Goal: Task Accomplishment & Management: Manage account settings

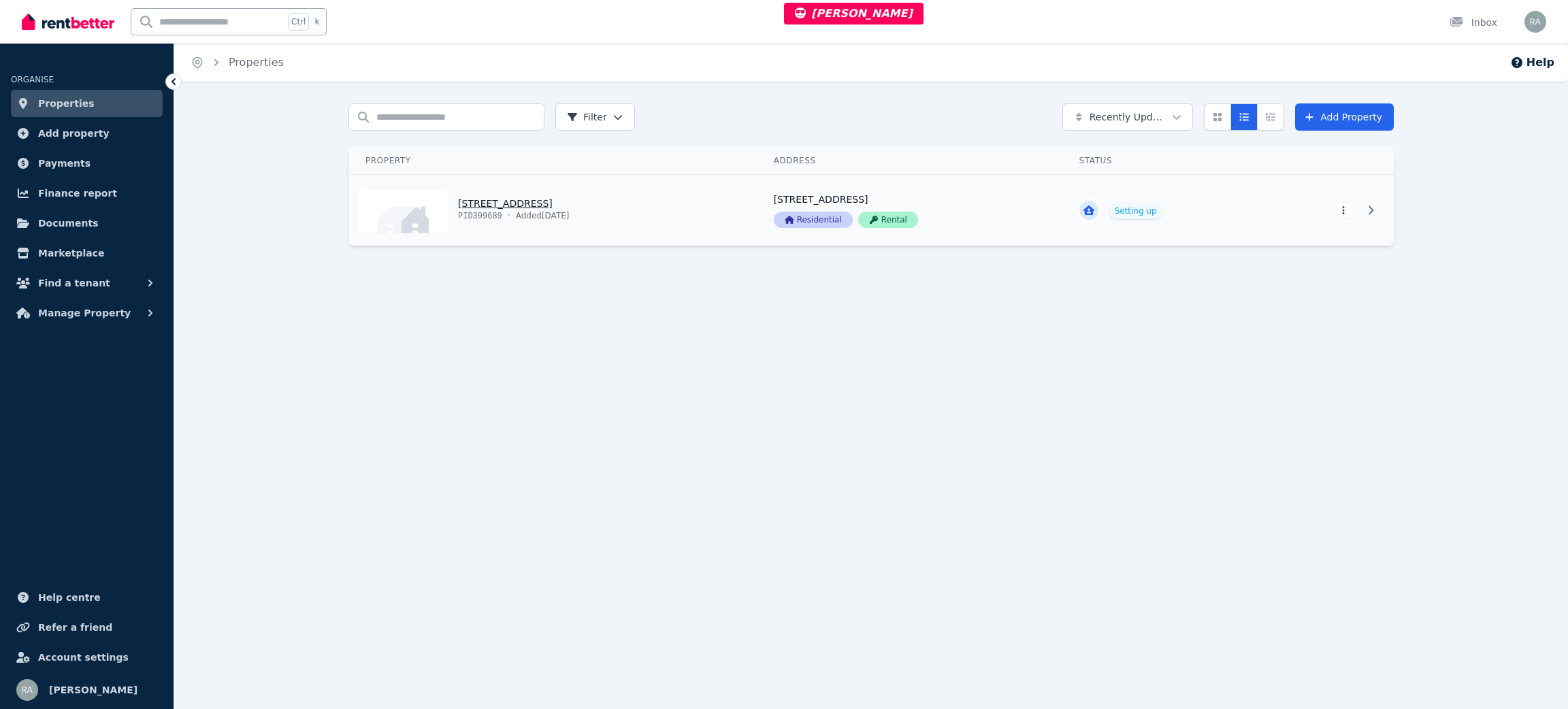
click at [692, 215] on link "View property details" at bounding box center [553, 210] width 408 height 71
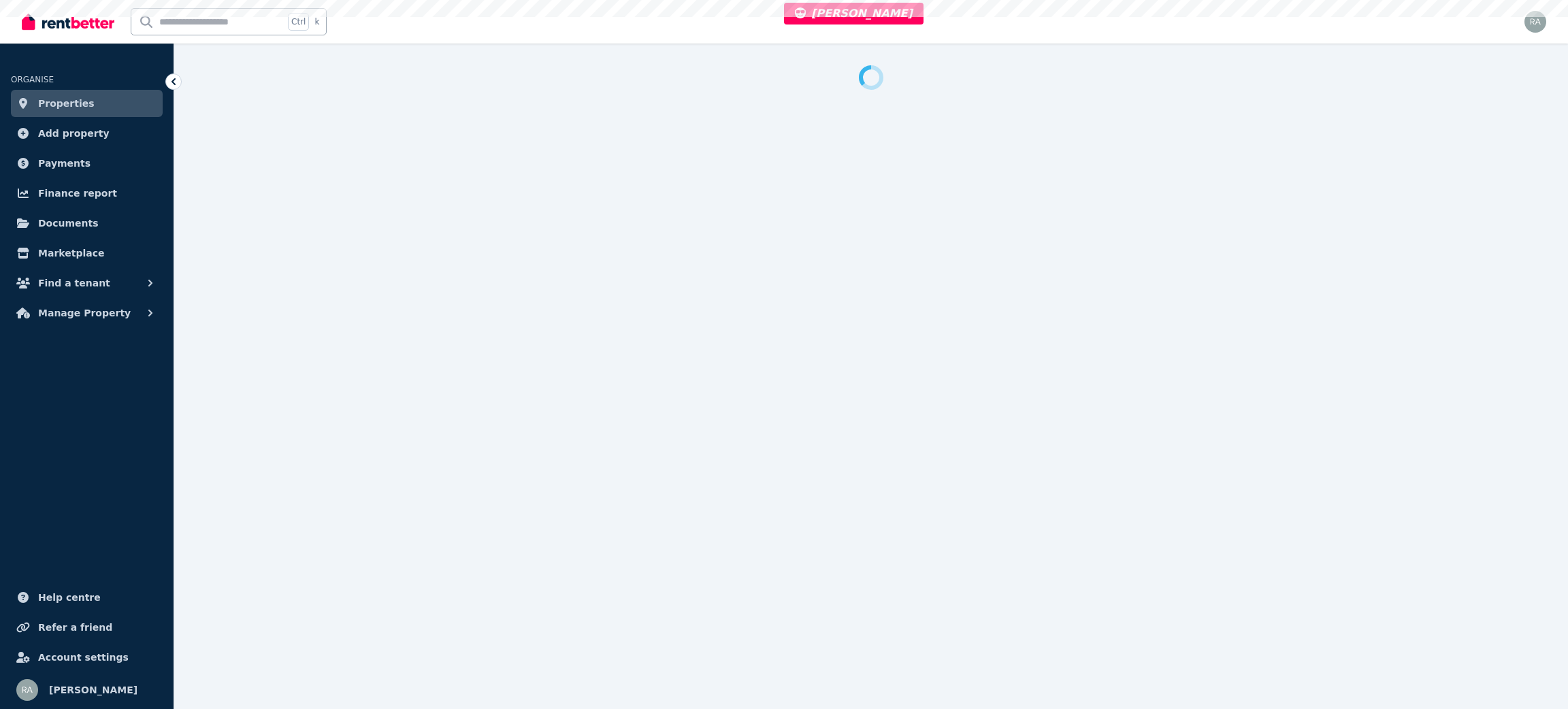
select select "***"
select select "**********"
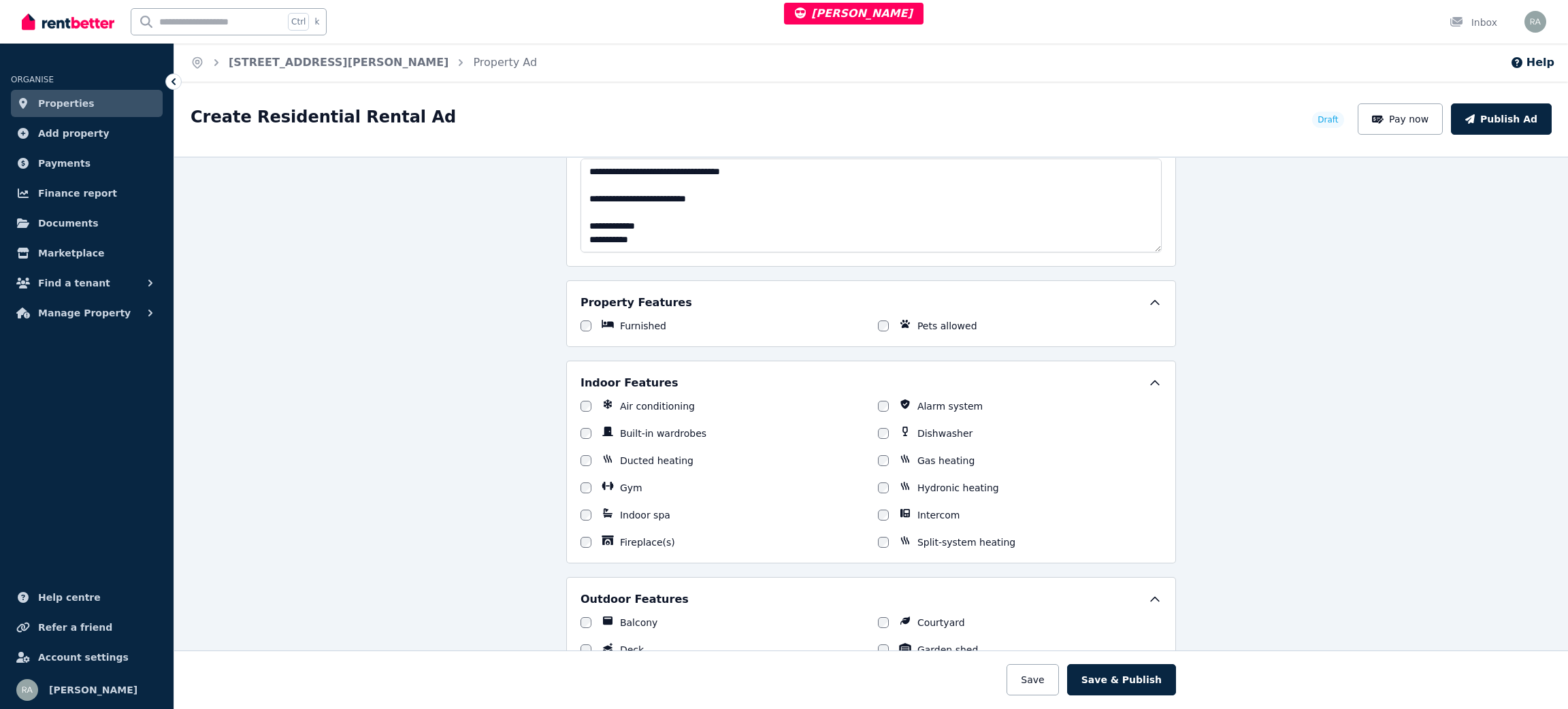
scroll to position [1321, 0]
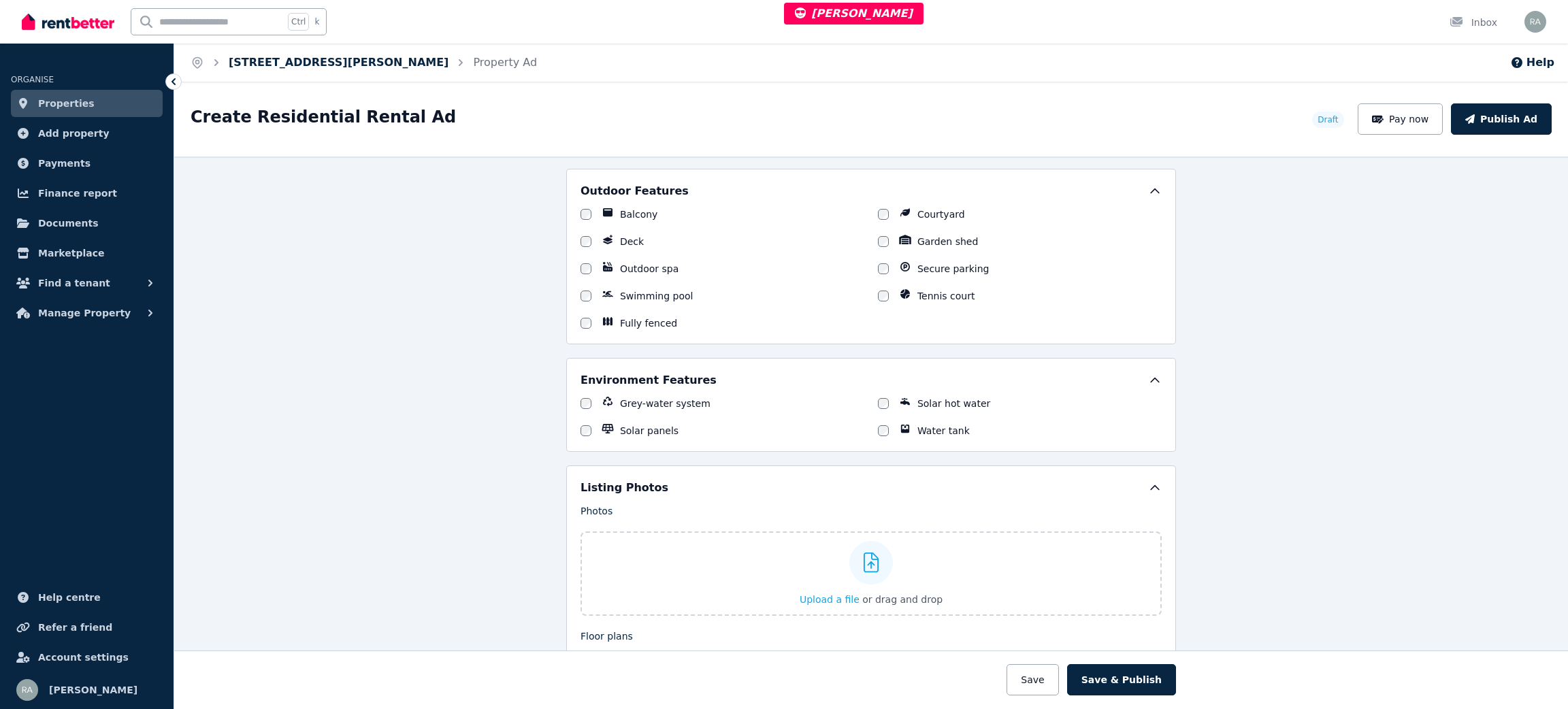
click at [285, 61] on link "15/25 Jackson St, St Kilda" at bounding box center [338, 63] width 220 height 13
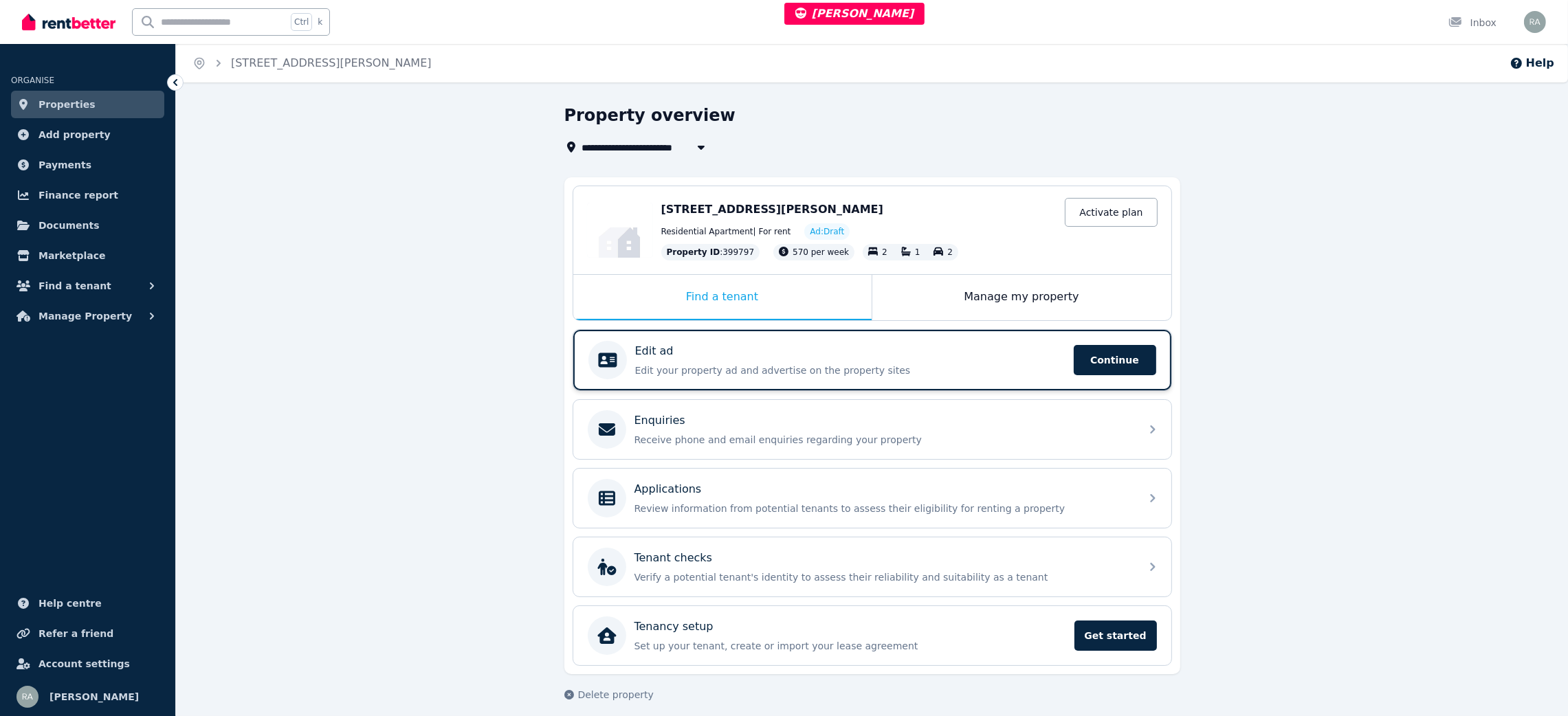
click at [874, 371] on p "Edit your property ad and advertise on the property sites" at bounding box center [850, 370] width 430 height 14
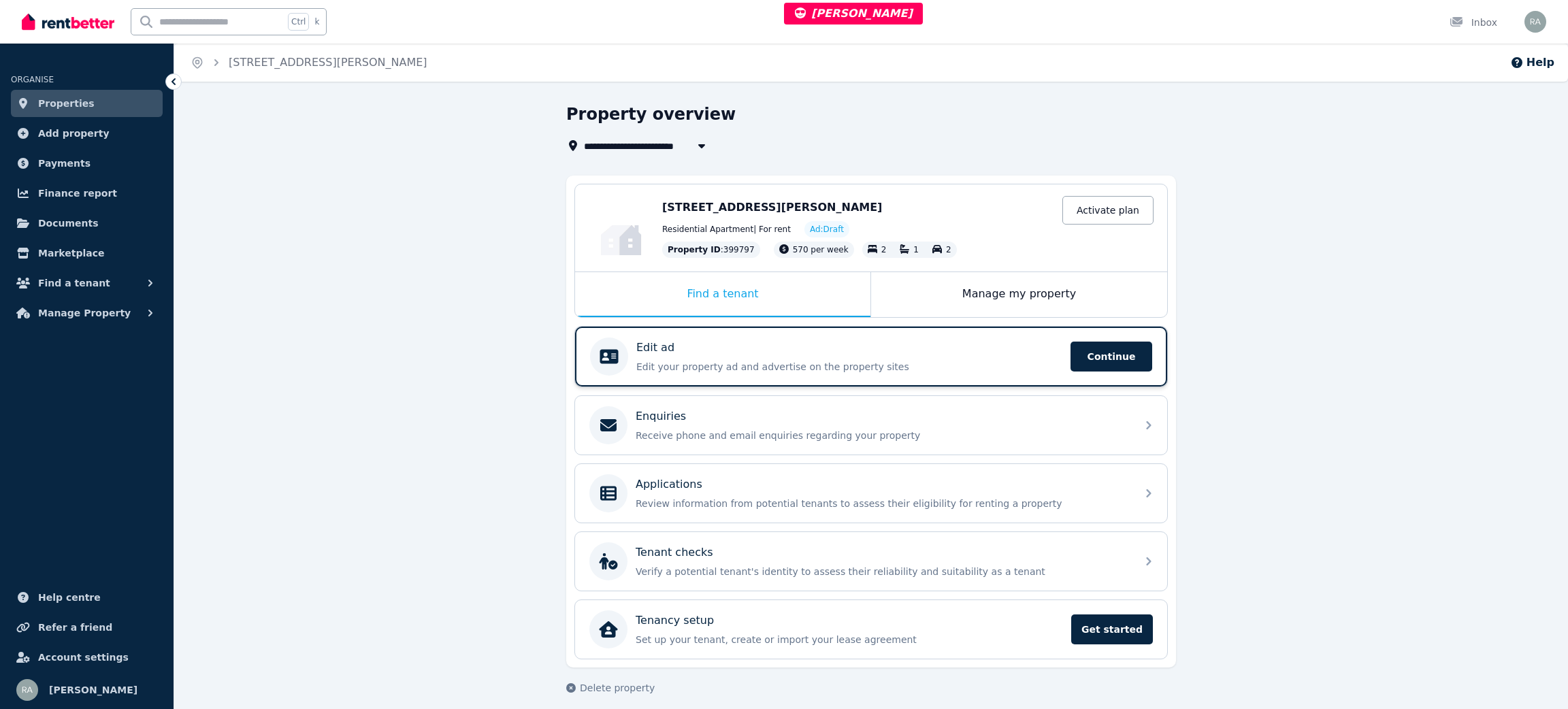
select select "***"
select select "**********"
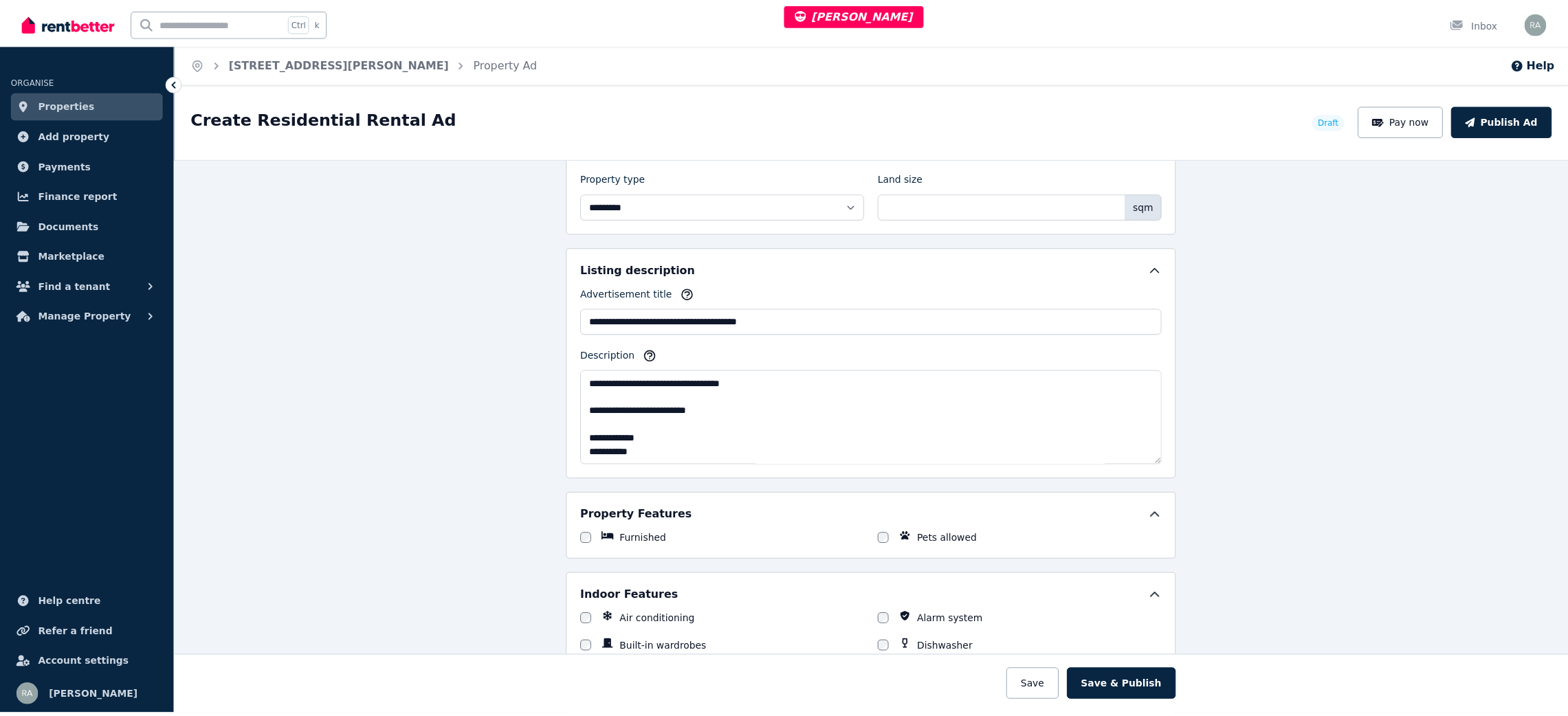
scroll to position [922, 0]
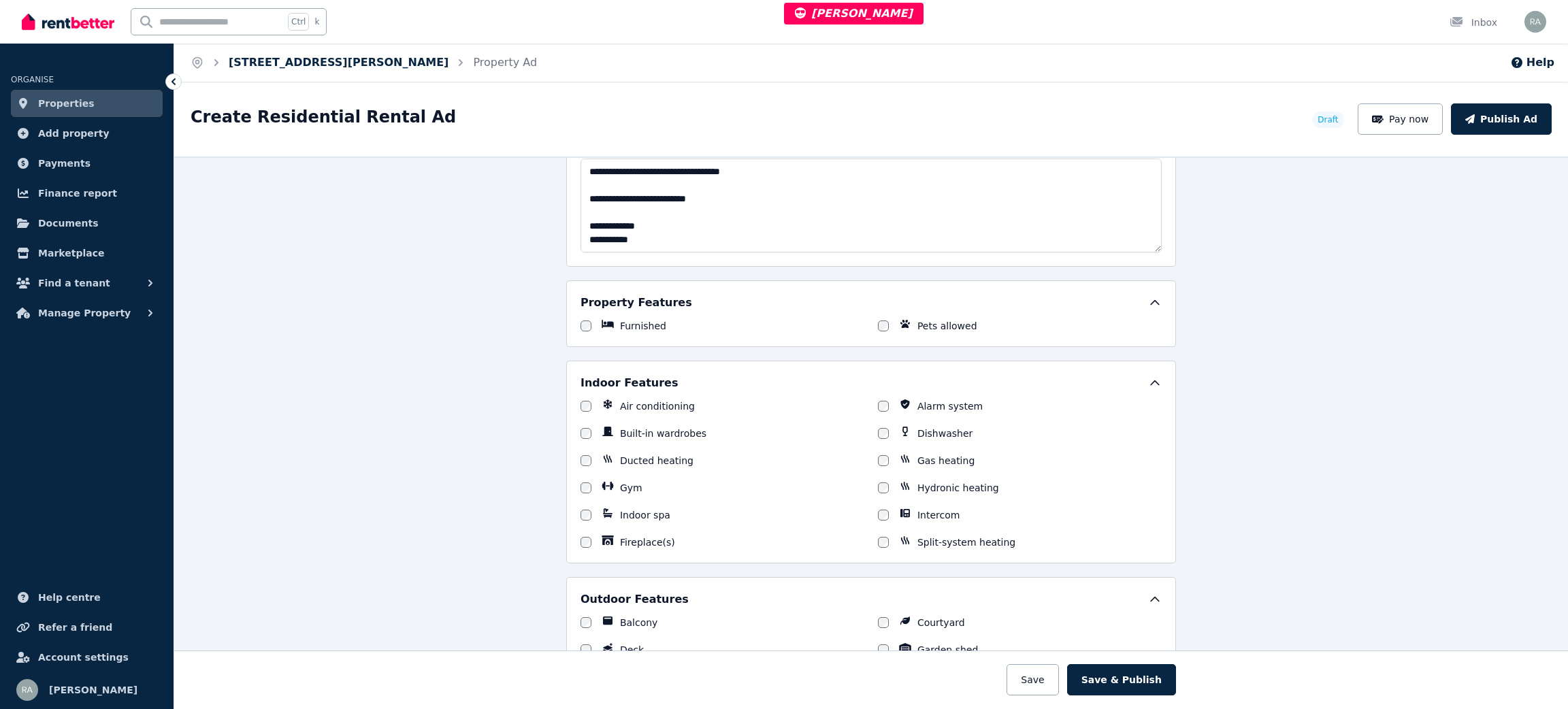
click at [300, 59] on link "15/25 Jackson St, St Kilda" at bounding box center [338, 63] width 220 height 13
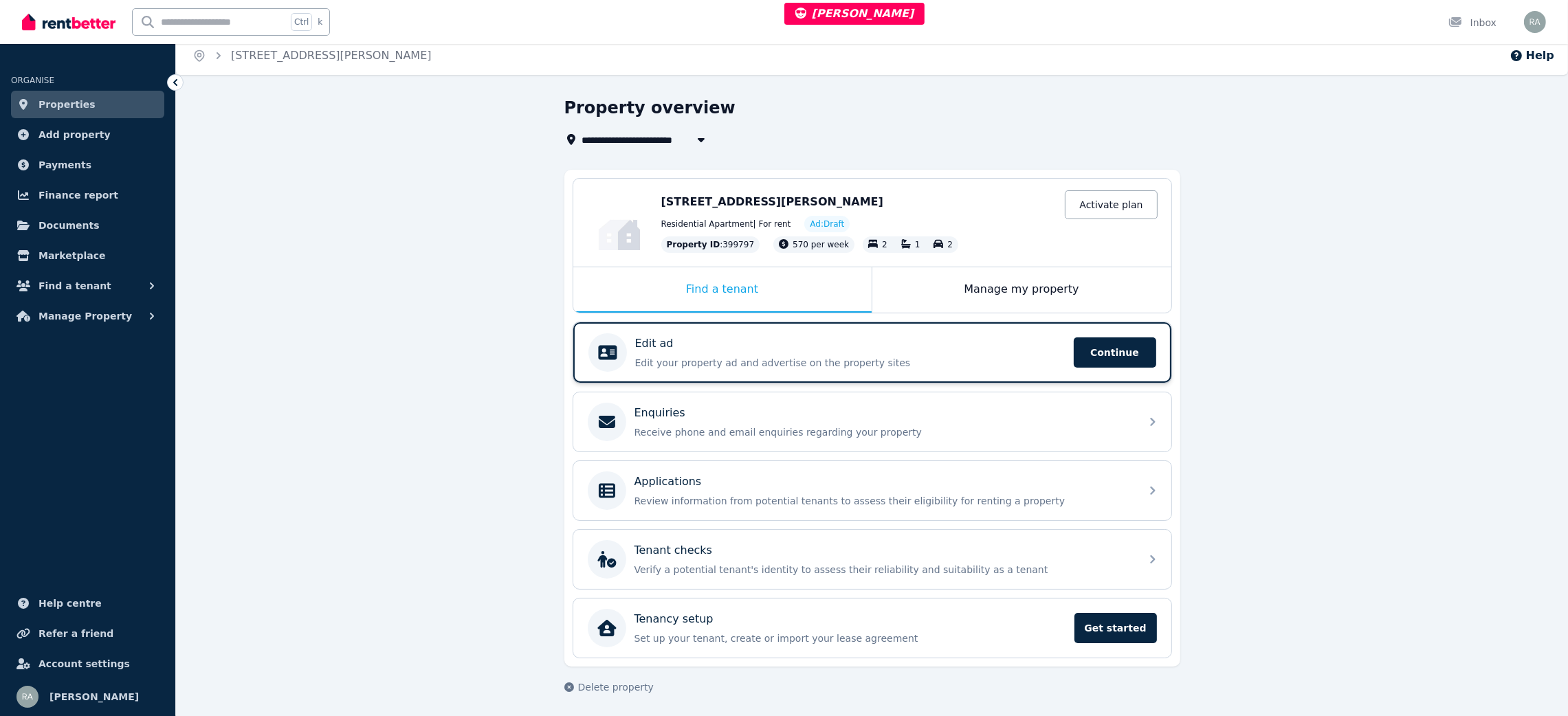
scroll to position [11, 0]
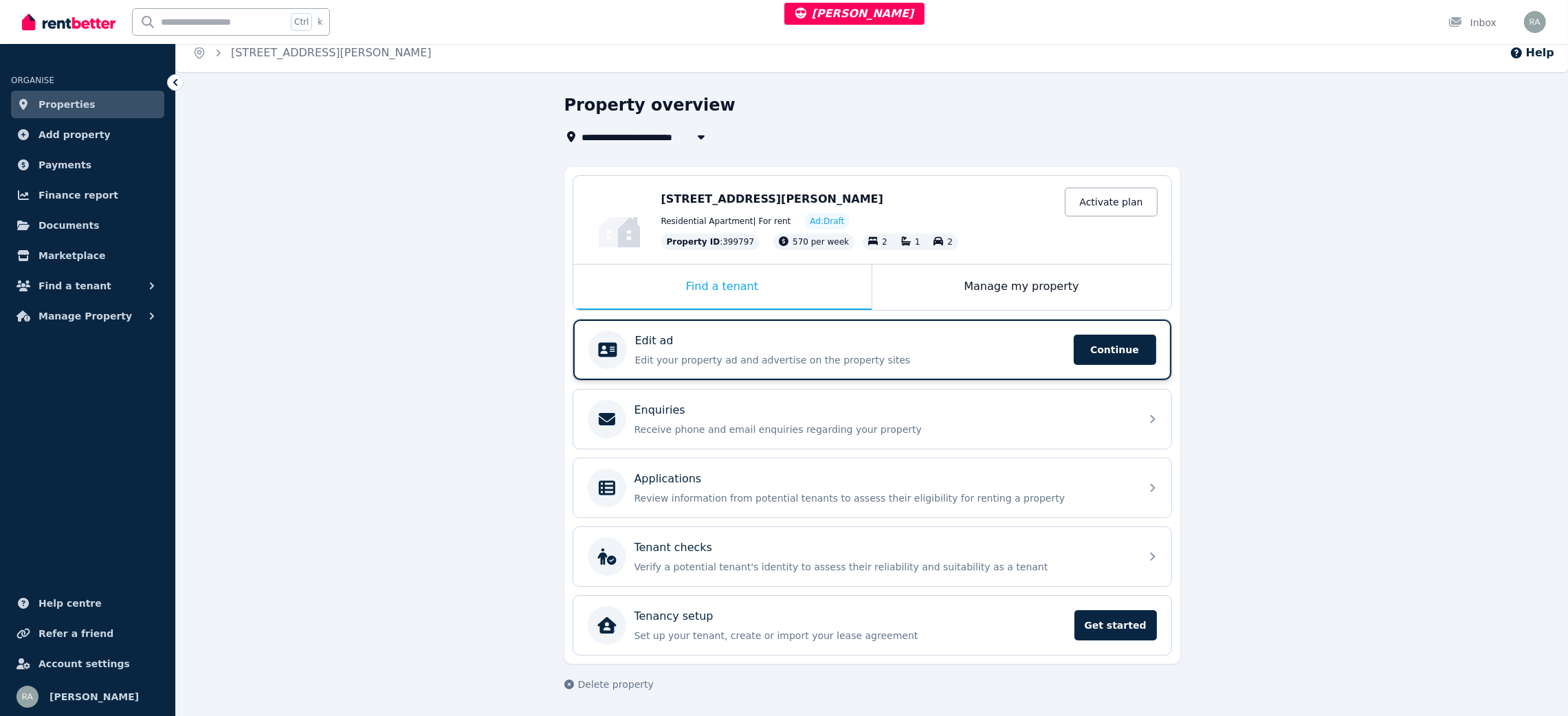
click at [813, 333] on div "Edit ad" at bounding box center [850, 341] width 430 height 16
select select "***"
select select "**********"
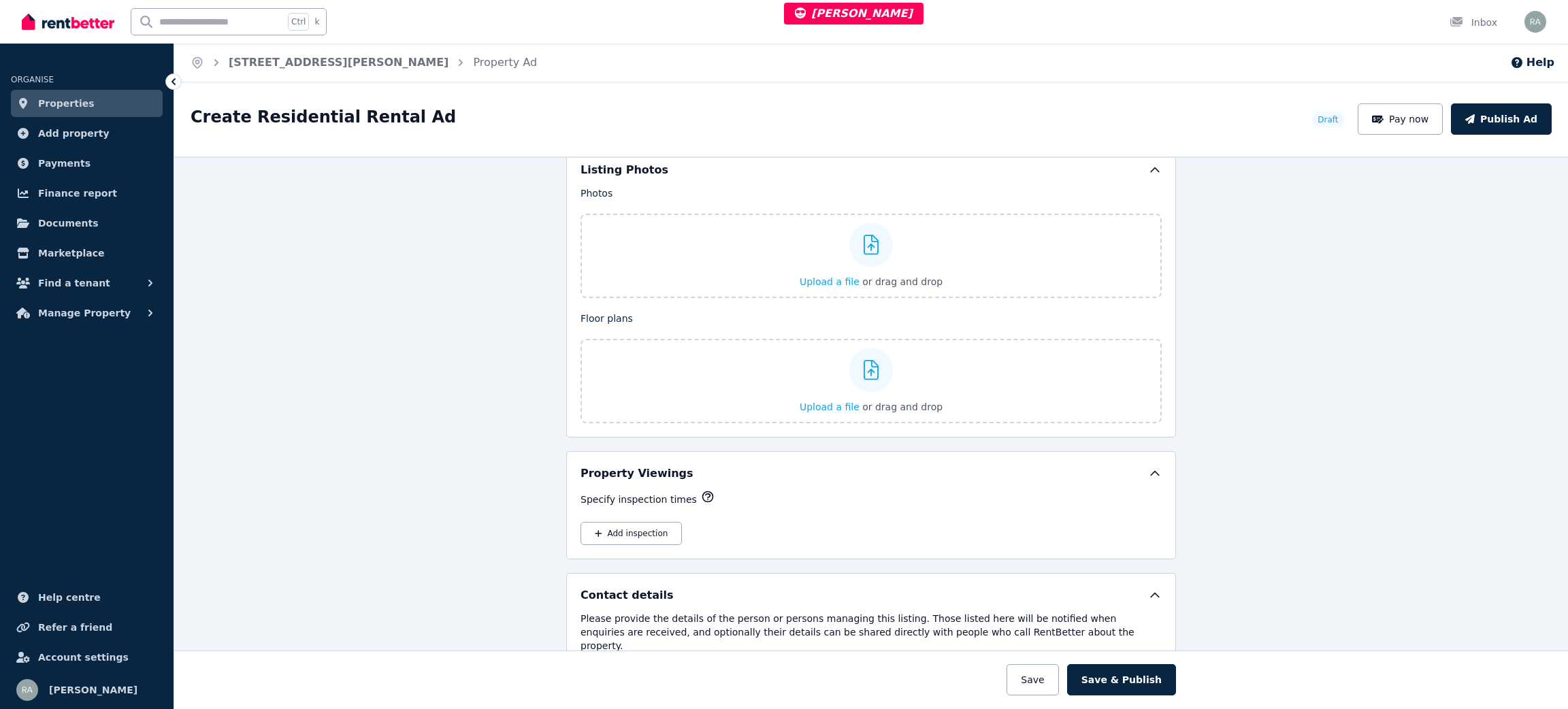
scroll to position [1525, 0]
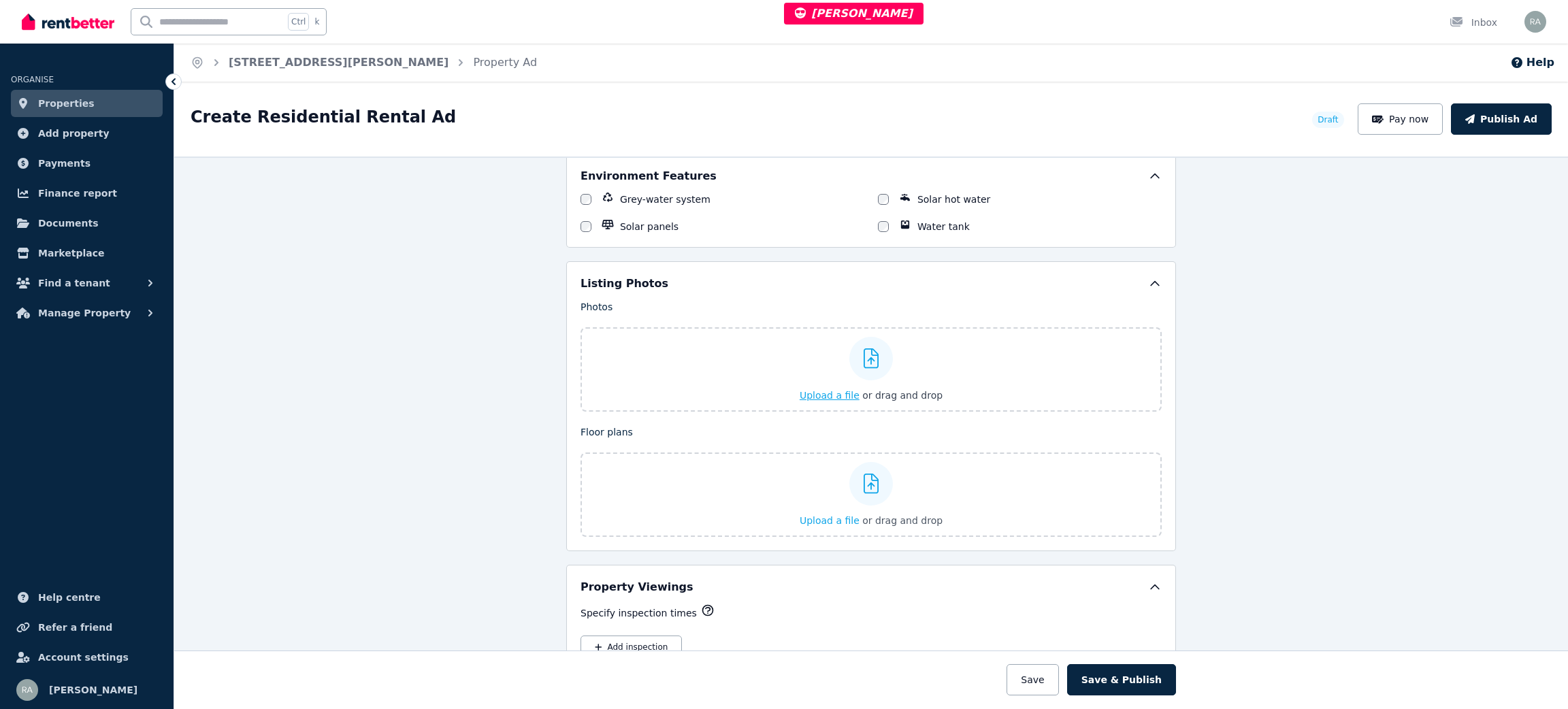
click at [827, 398] on span "Upload a file" at bounding box center [829, 395] width 60 height 11
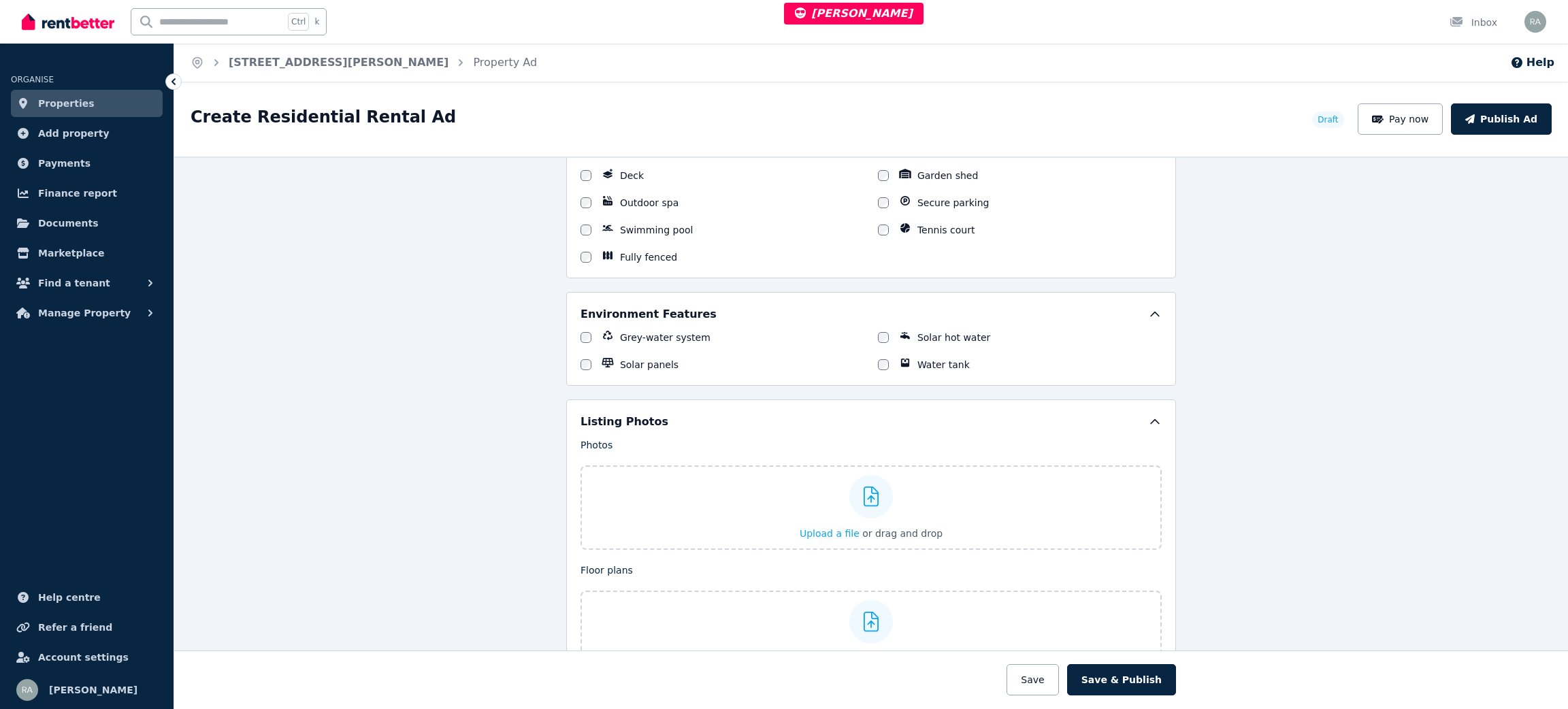
scroll to position [1424, 0]
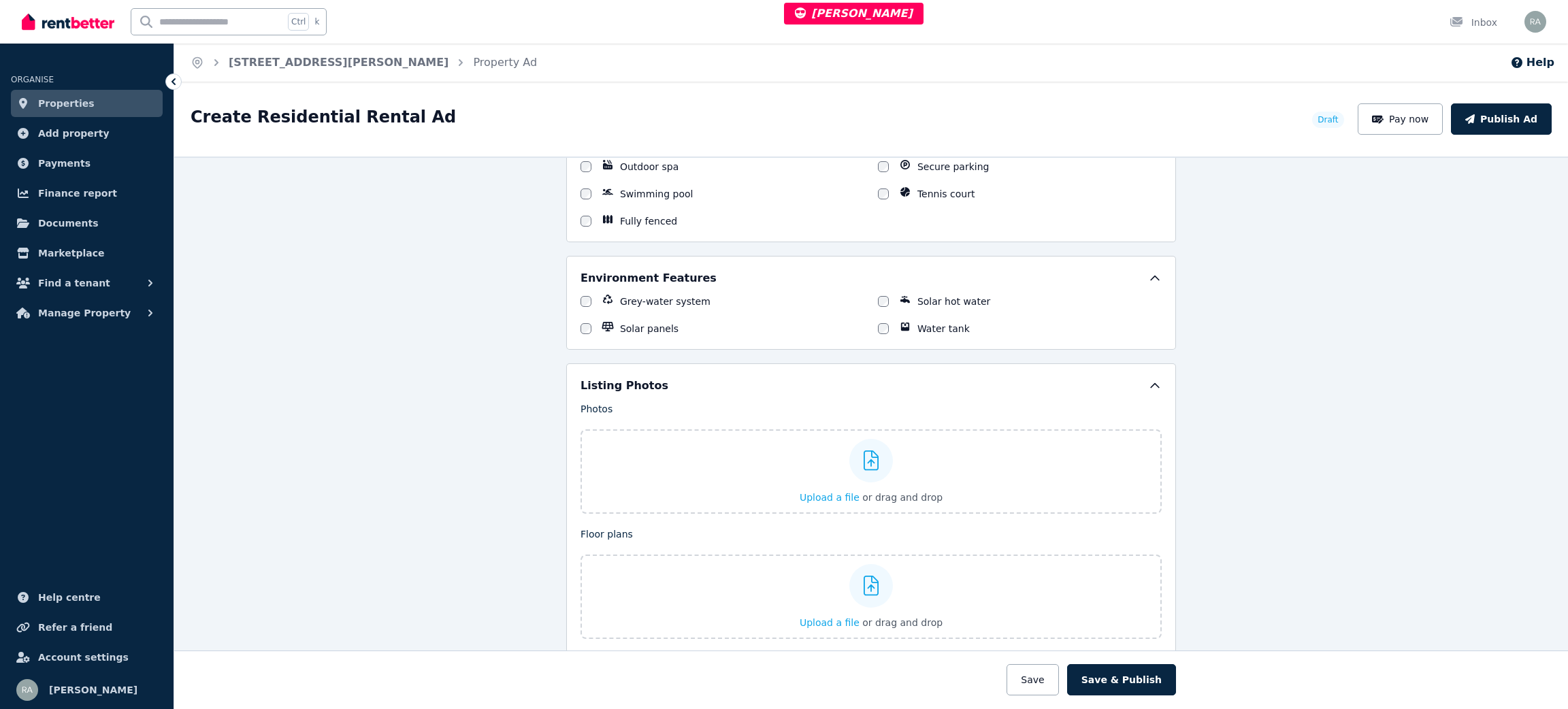
click at [75, 96] on span "Properties" at bounding box center [67, 103] width 56 height 16
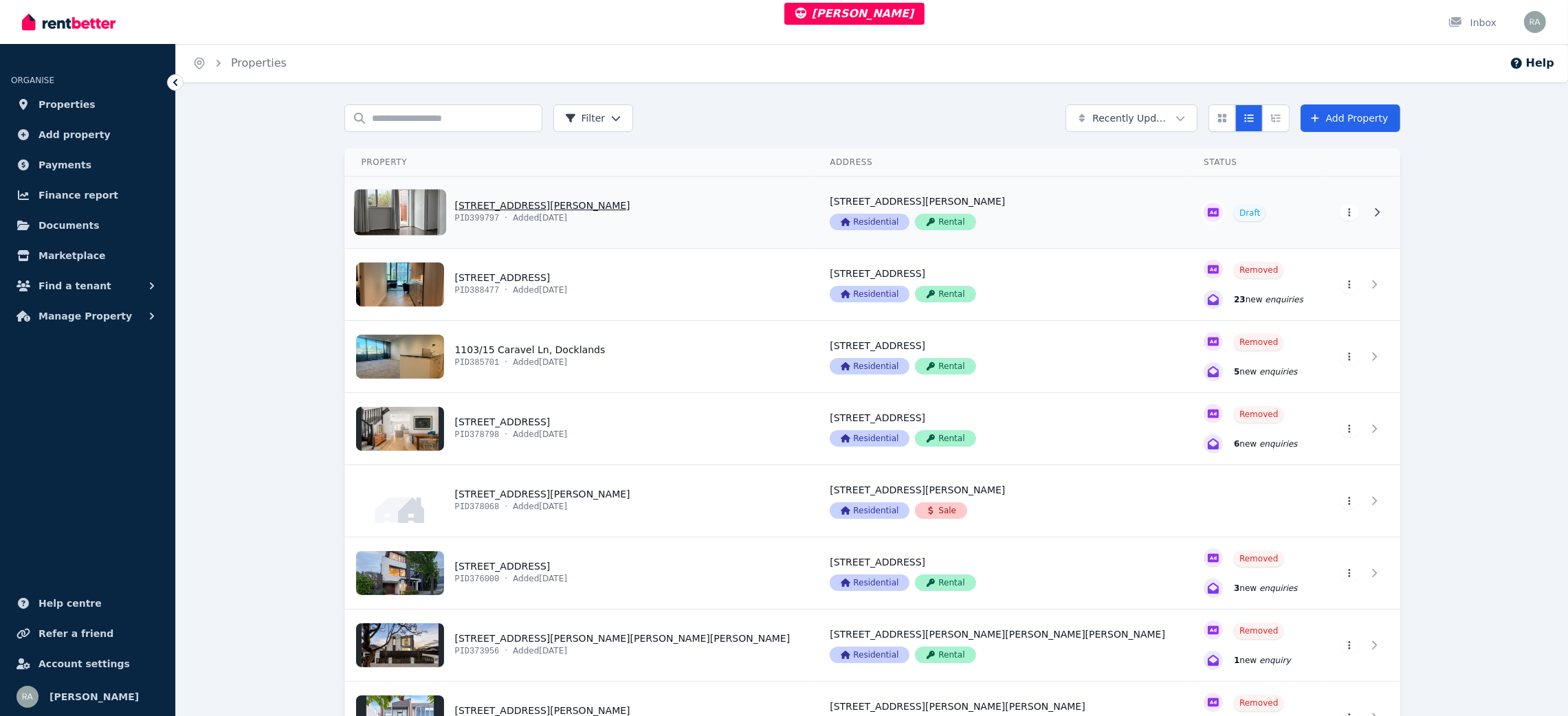
click at [670, 220] on link "View property details" at bounding box center [579, 212] width 469 height 71
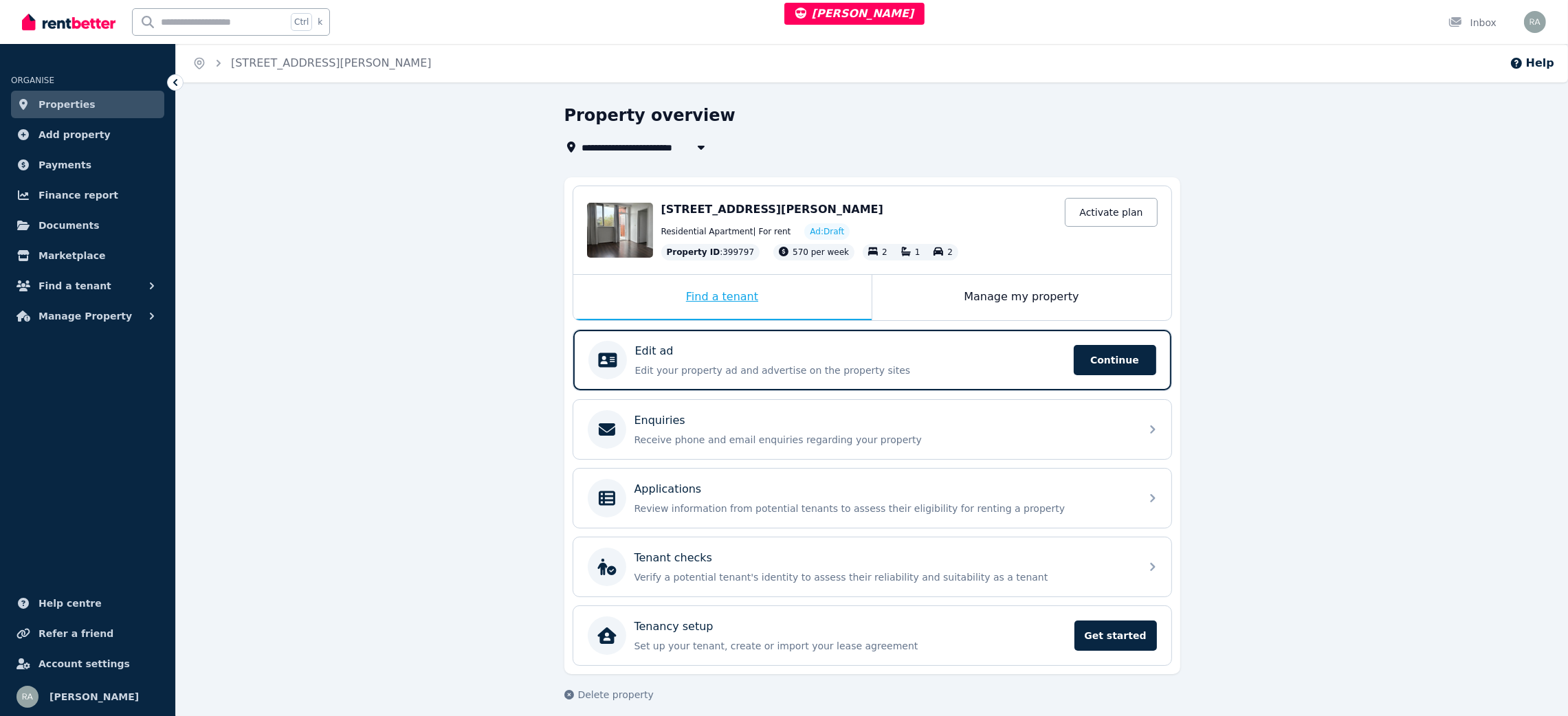
click at [793, 284] on div "Find a tenant" at bounding box center [722, 297] width 298 height 45
click at [659, 366] on p "Edit your property ad and advertise on the property sites" at bounding box center [850, 370] width 430 height 14
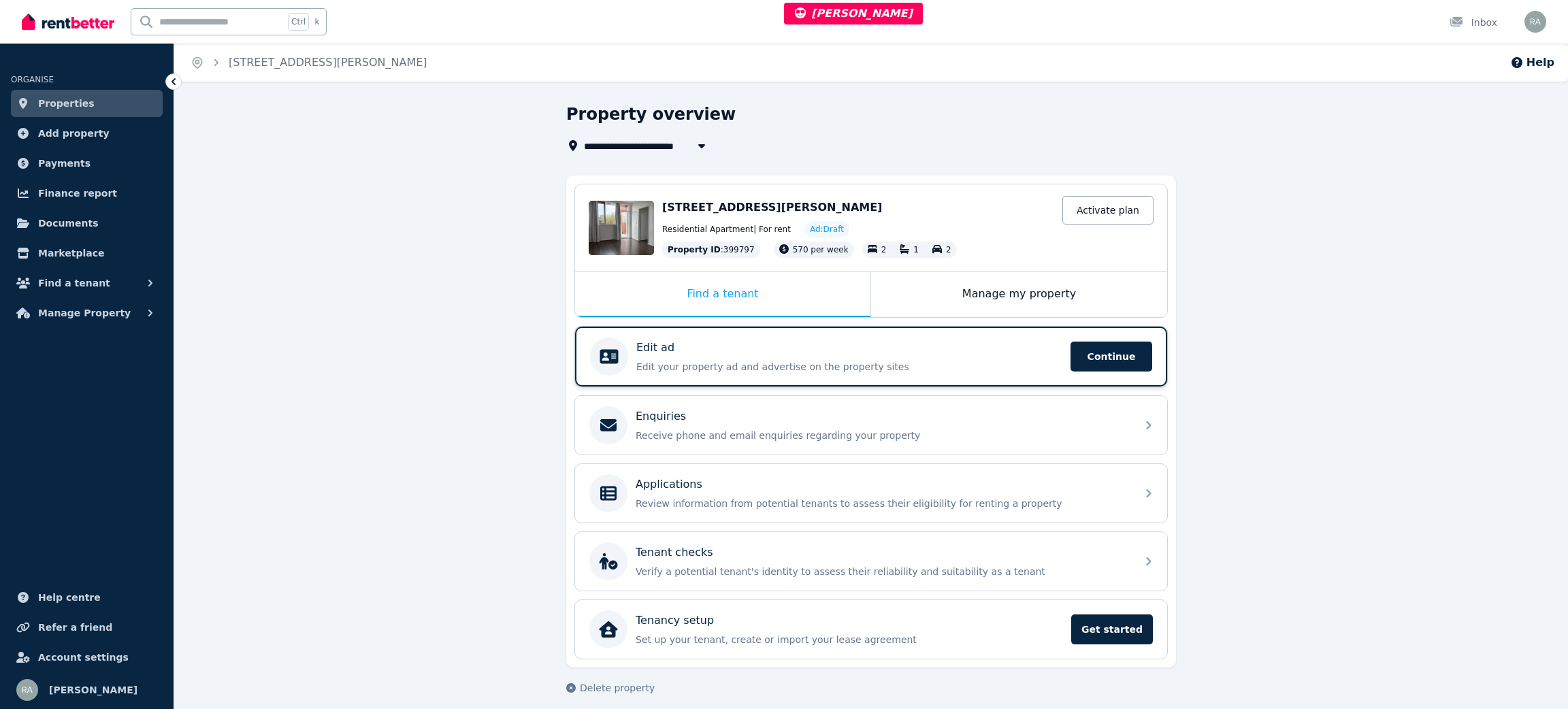
select select "***"
select select "**********"
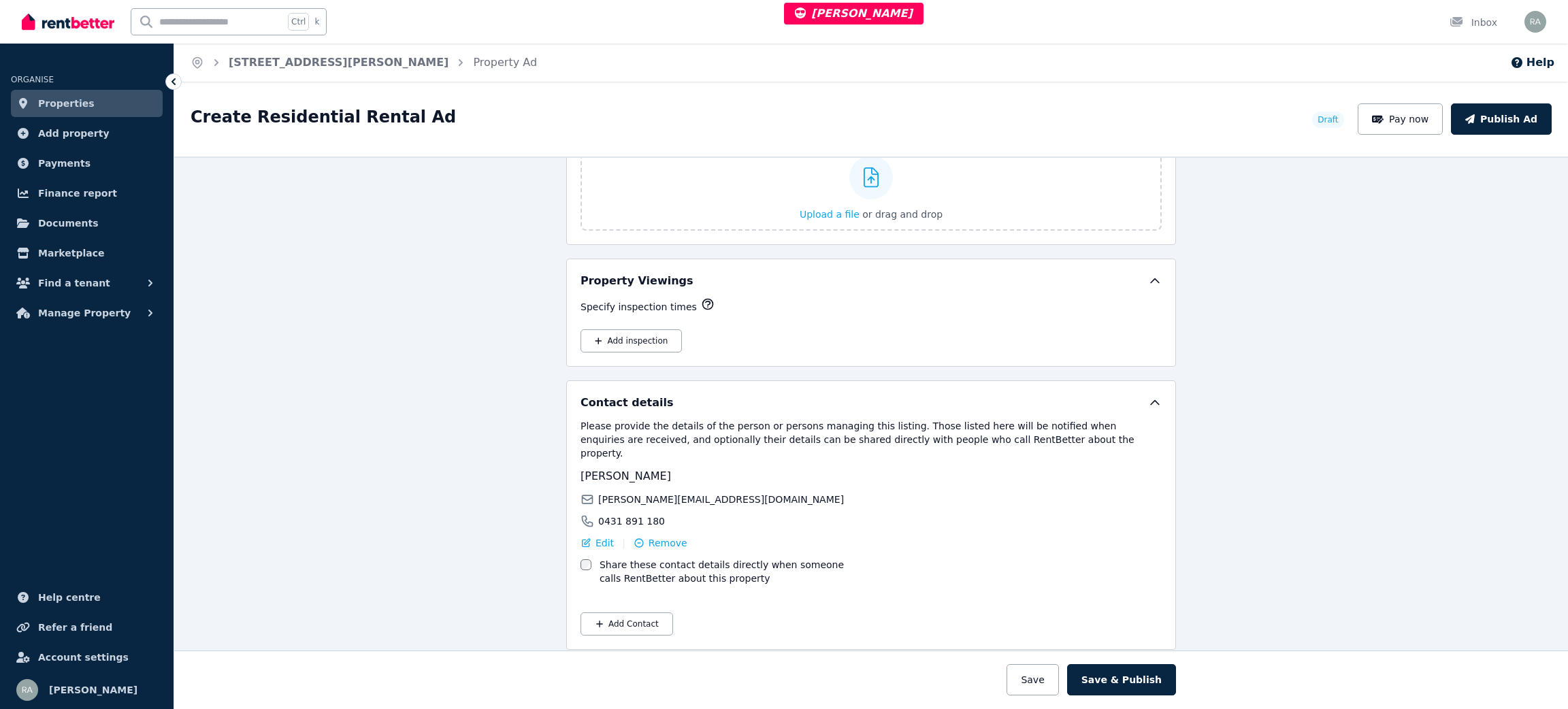
scroll to position [1607, 0]
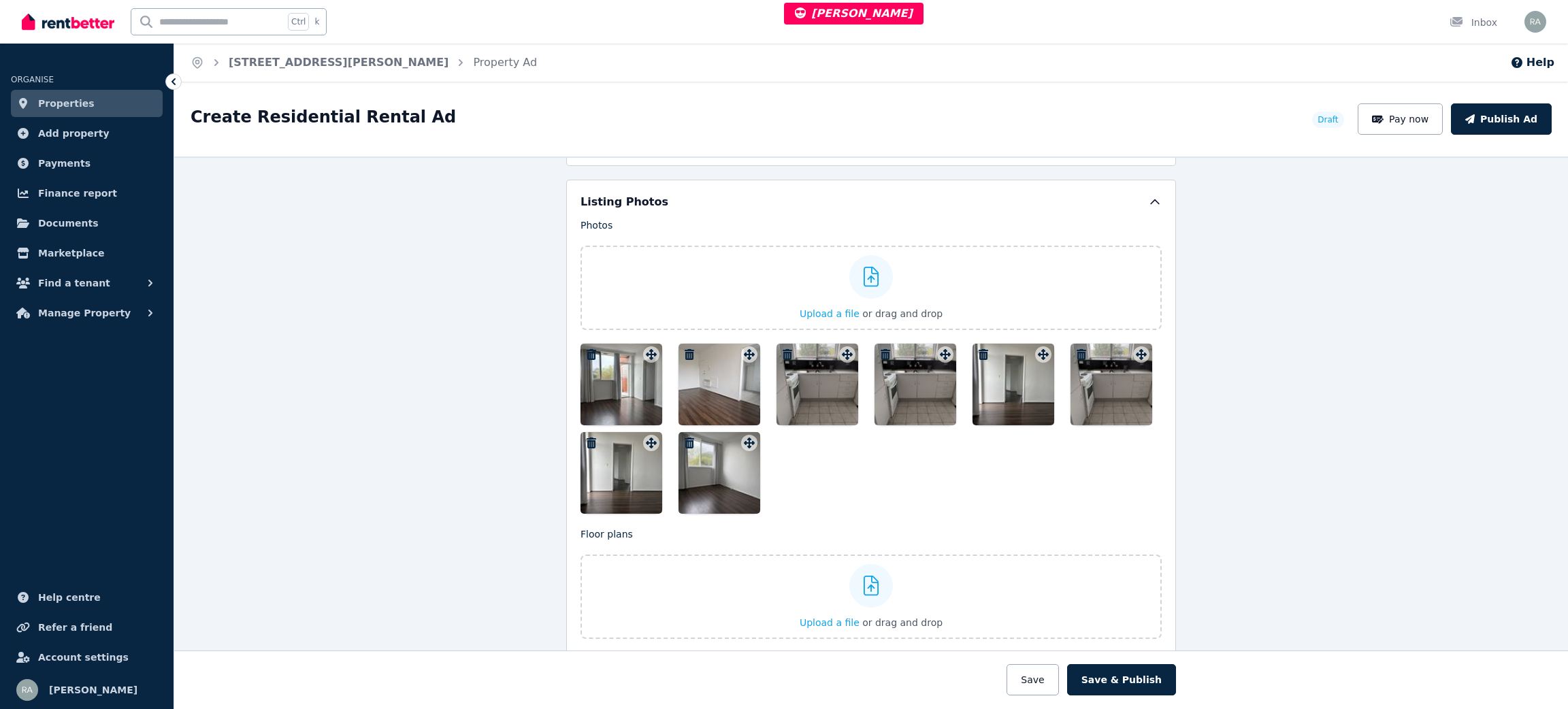
click at [602, 380] on div at bounding box center [622, 385] width 82 height 82
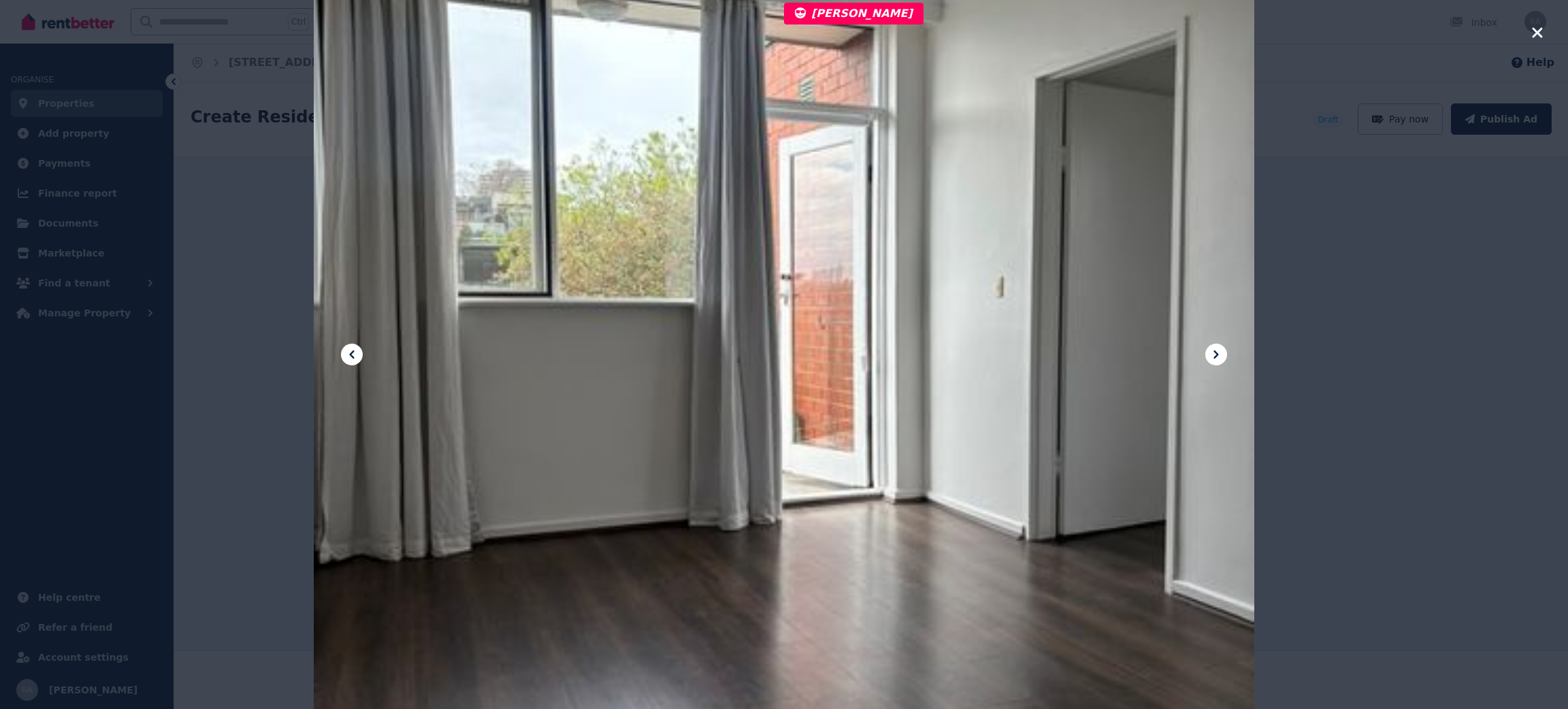
click at [1215, 353] on icon at bounding box center [1217, 354] width 5 height 8
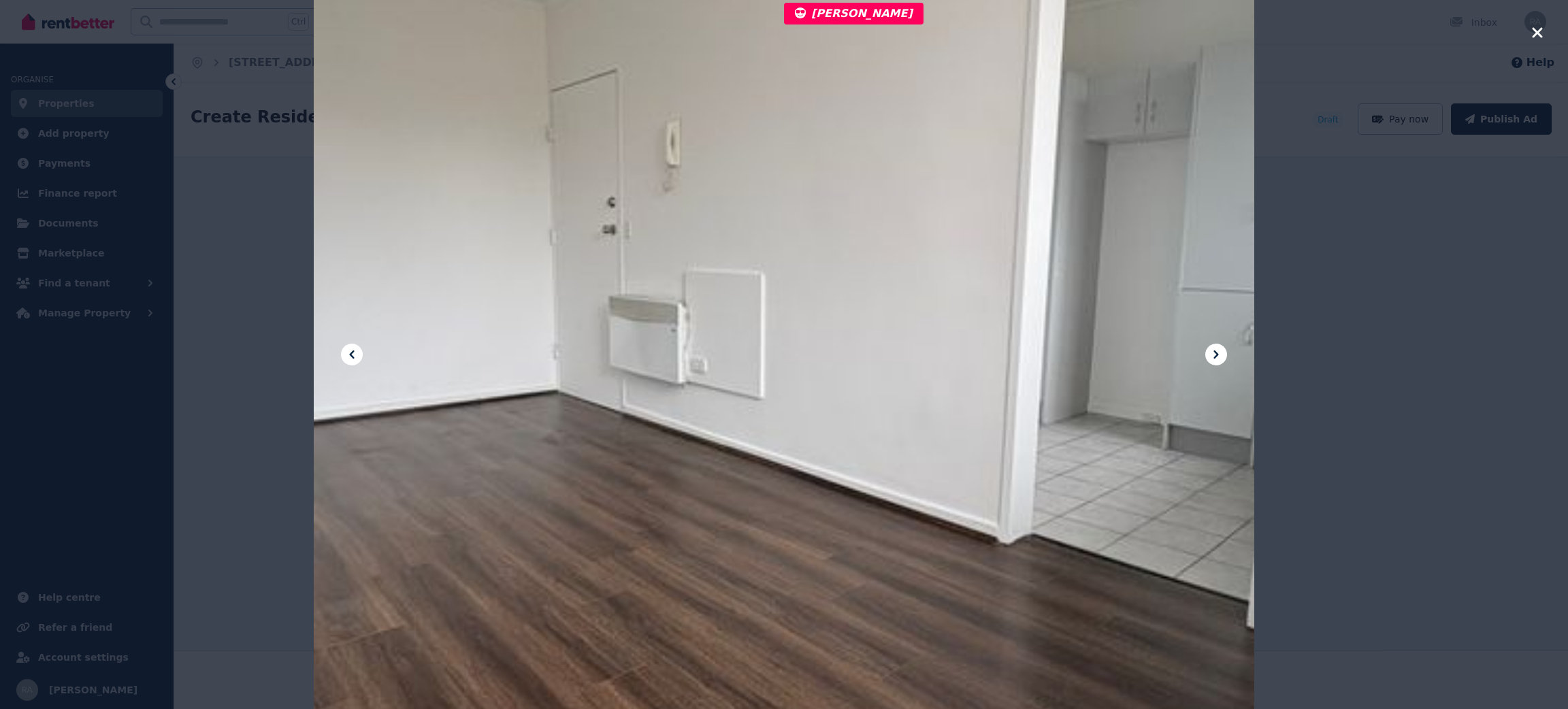
click at [925, 238] on div at bounding box center [784, 354] width 941 height 1254
click at [839, 170] on div at bounding box center [784, 354] width 941 height 1254
drag, startPoint x: 966, startPoint y: 264, endPoint x: 1526, endPoint y: 26, distance: 608.5
click at [1526, 26] on div at bounding box center [784, 354] width 1568 height 709
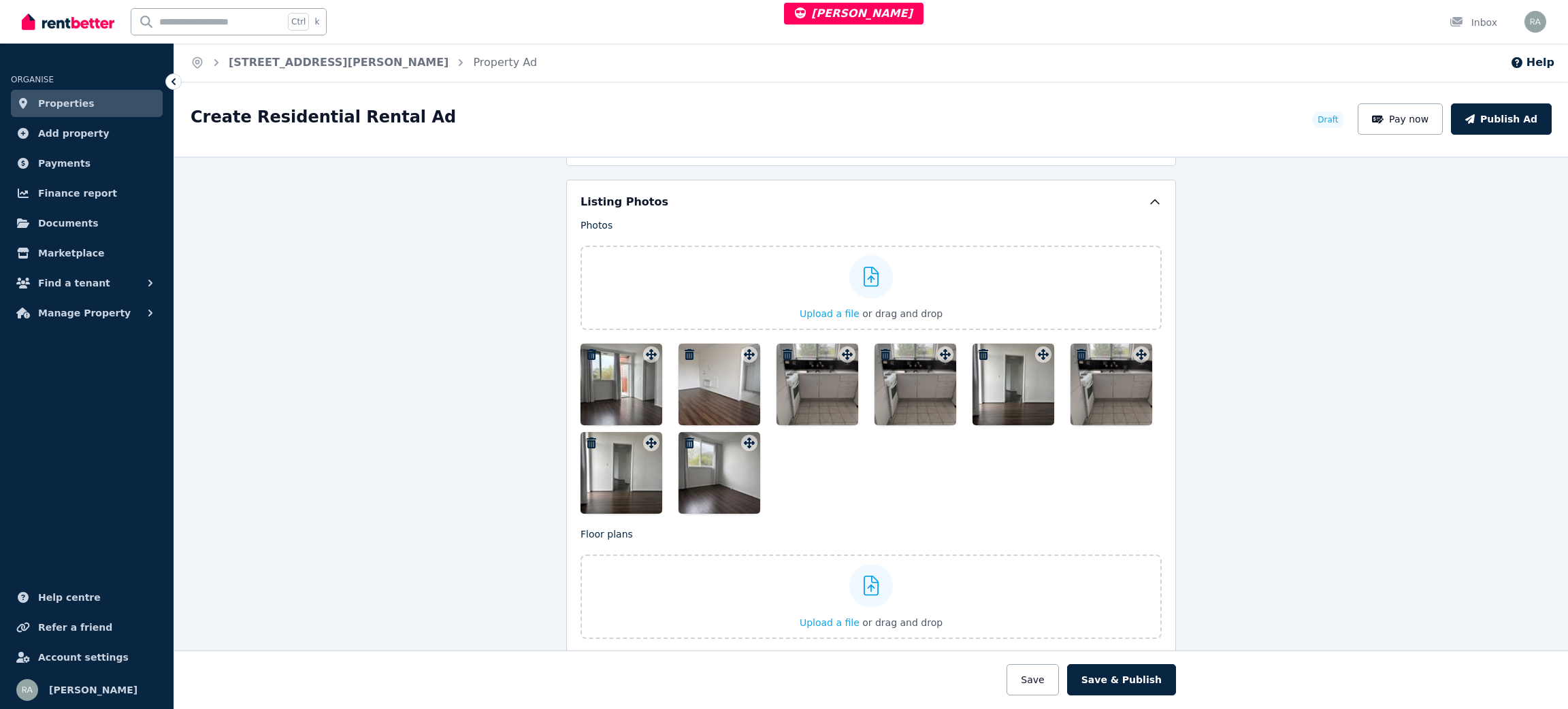
click at [790, 387] on div at bounding box center [817, 385] width 82 height 82
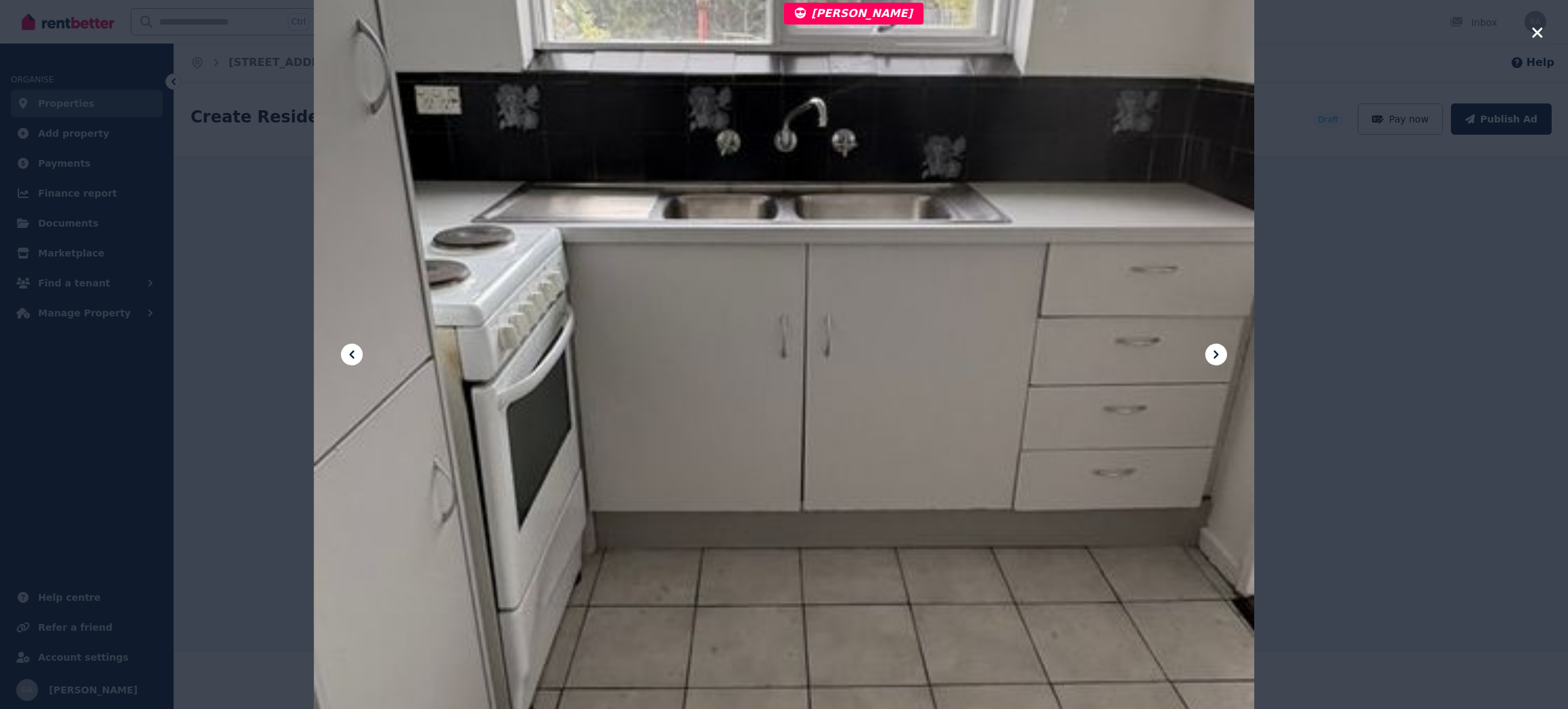
click at [1212, 355] on icon at bounding box center [1216, 354] width 16 height 16
click at [1537, 38] on icon "button" at bounding box center [1538, 33] width 12 height 16
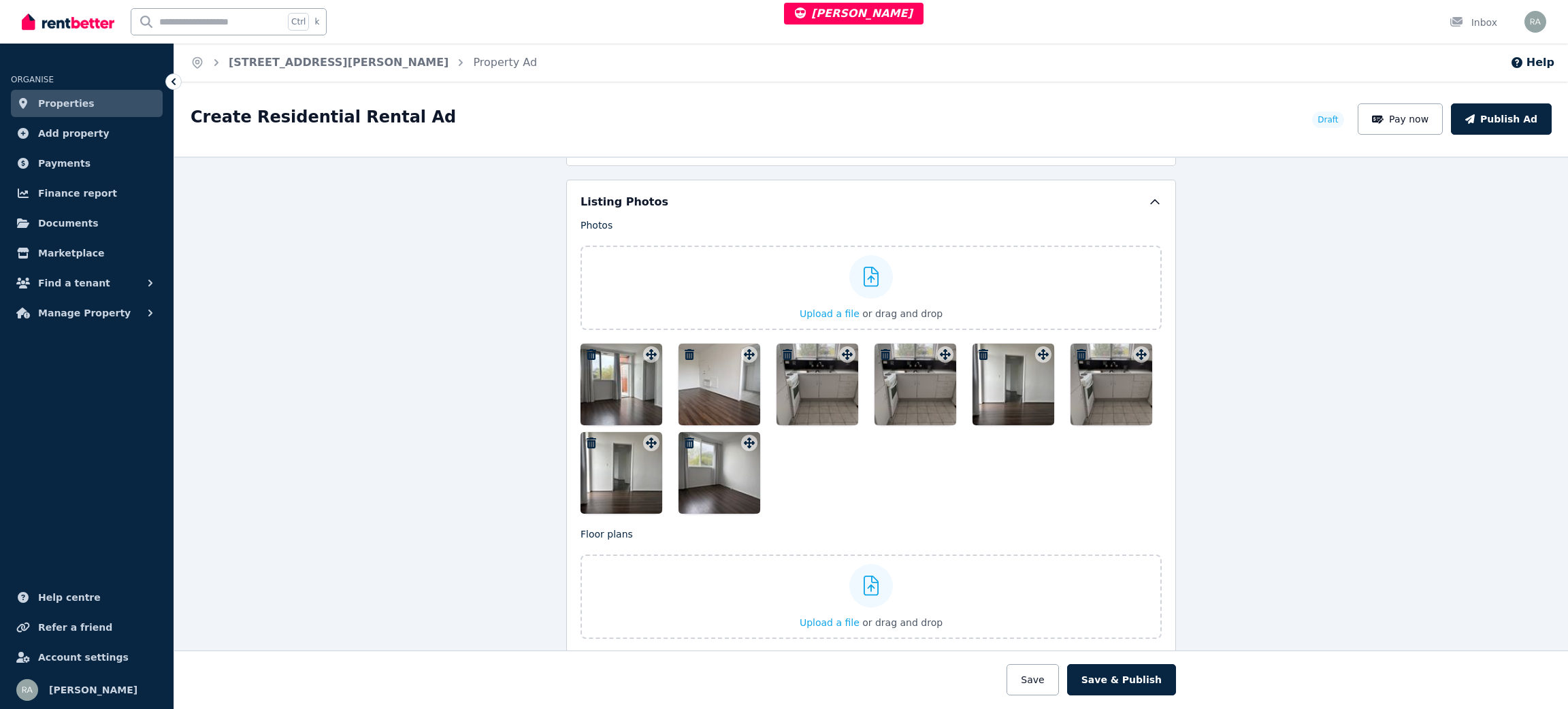
click at [615, 394] on div at bounding box center [622, 385] width 82 height 82
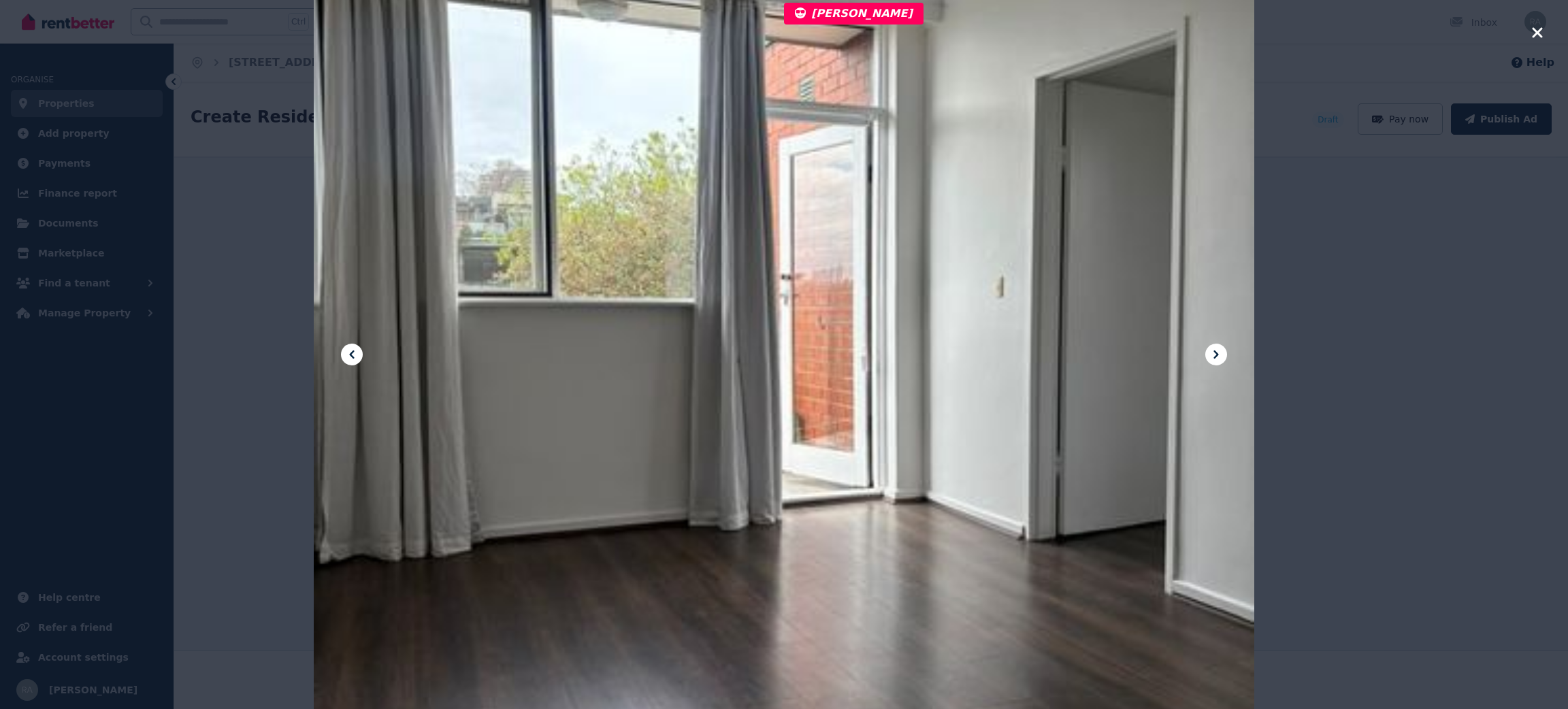
click at [712, 183] on div at bounding box center [784, 354] width 941 height 1254
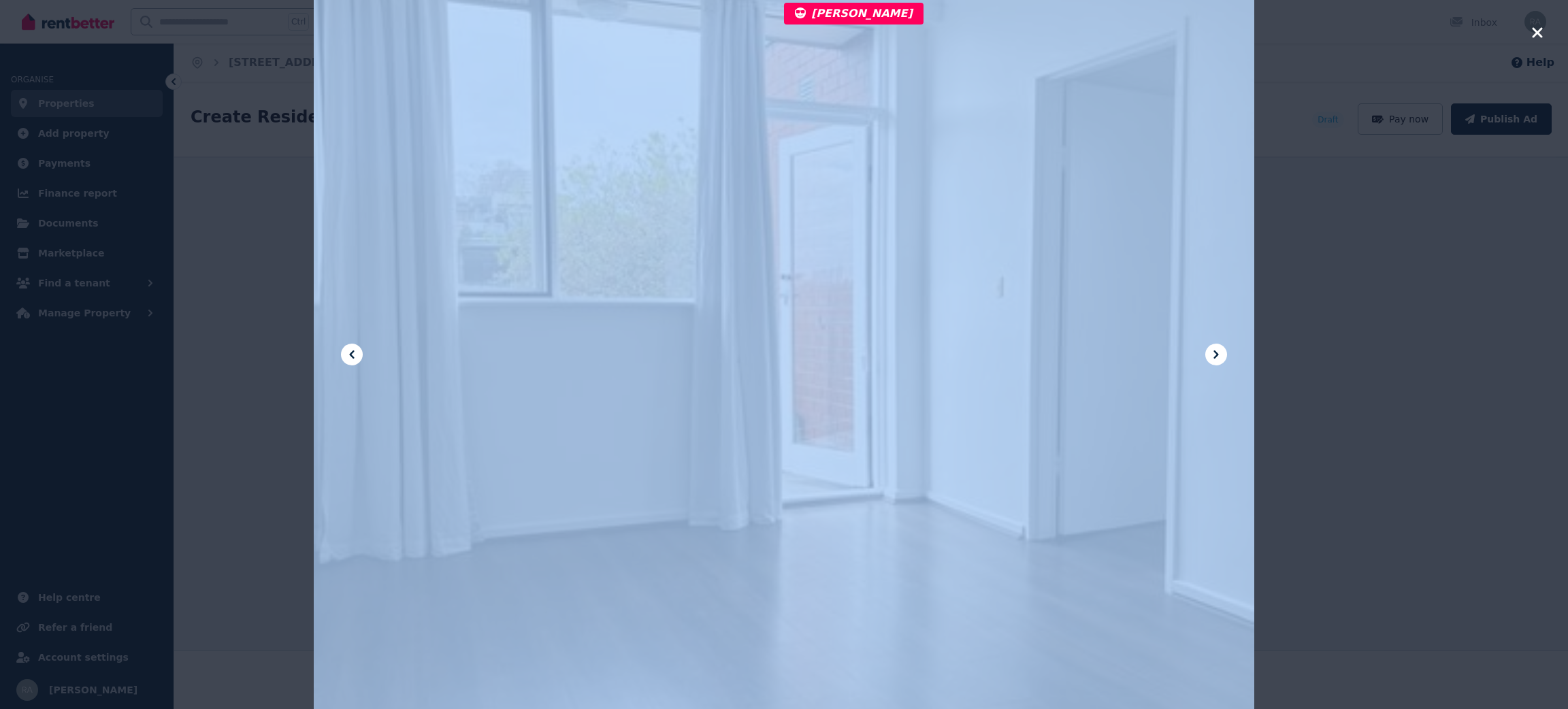
click at [712, 183] on div at bounding box center [784, 354] width 941 height 1254
click at [784, 272] on div at bounding box center [784, 354] width 941 height 1254
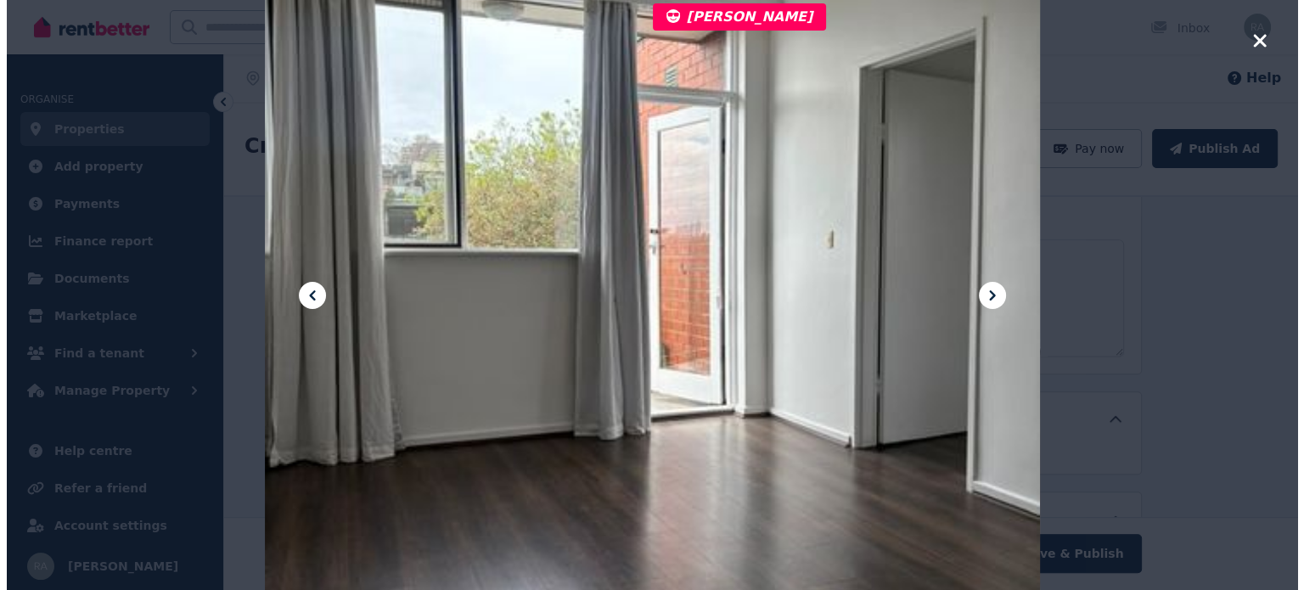
scroll to position [1096, 0]
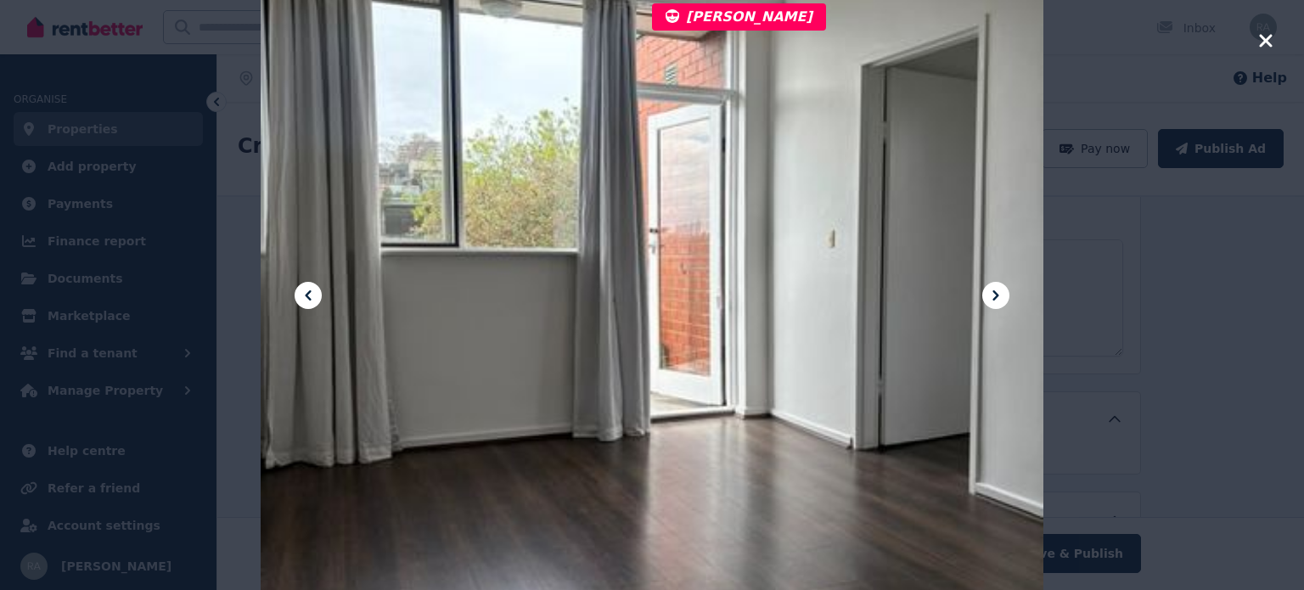
drag, startPoint x: 1116, startPoint y: 294, endPoint x: 743, endPoint y: 196, distance: 385.1
click at [743, 196] on div at bounding box center [652, 294] width 782 height 1043
click at [1269, 44] on icon "button" at bounding box center [1265, 40] width 13 height 13
